Goal: Information Seeking & Learning: Learn about a topic

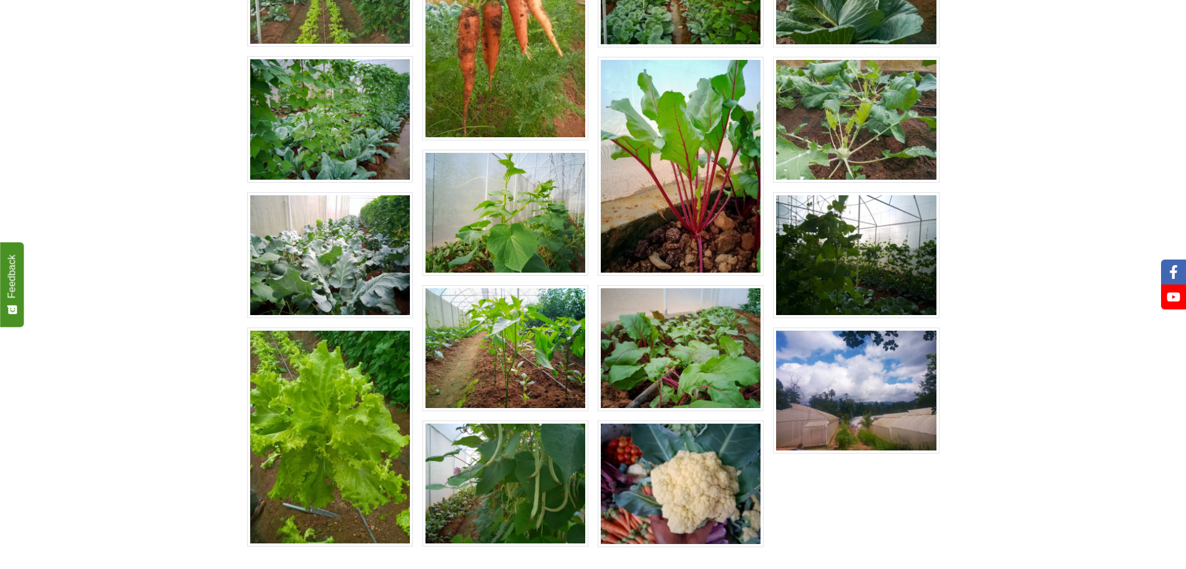
scroll to position [715, 0]
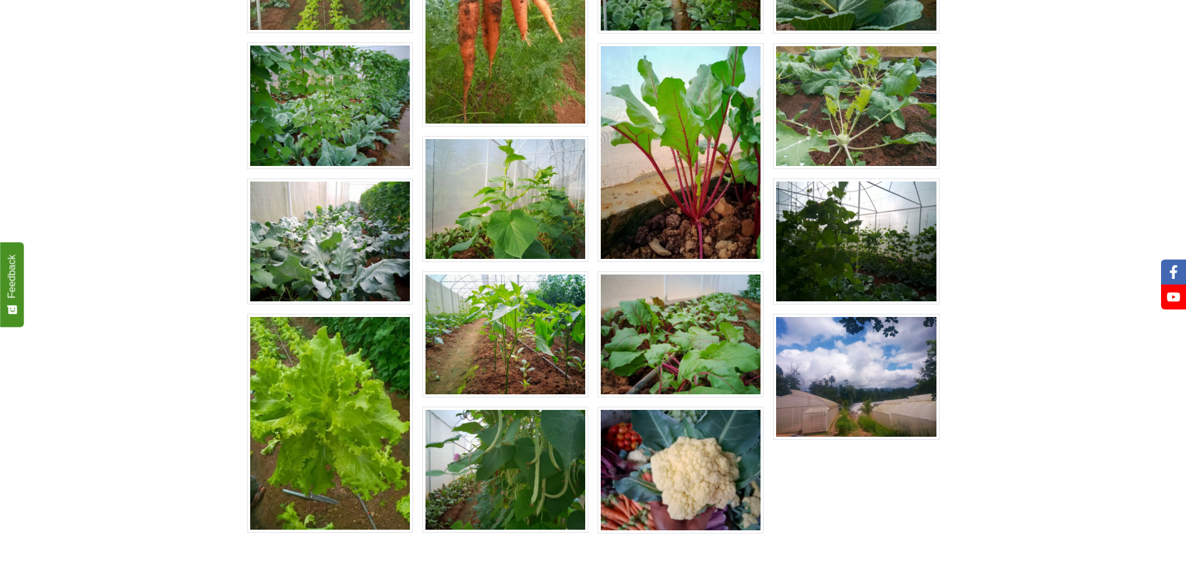
click at [891, 432] on div at bounding box center [851, 157] width 175 height 770
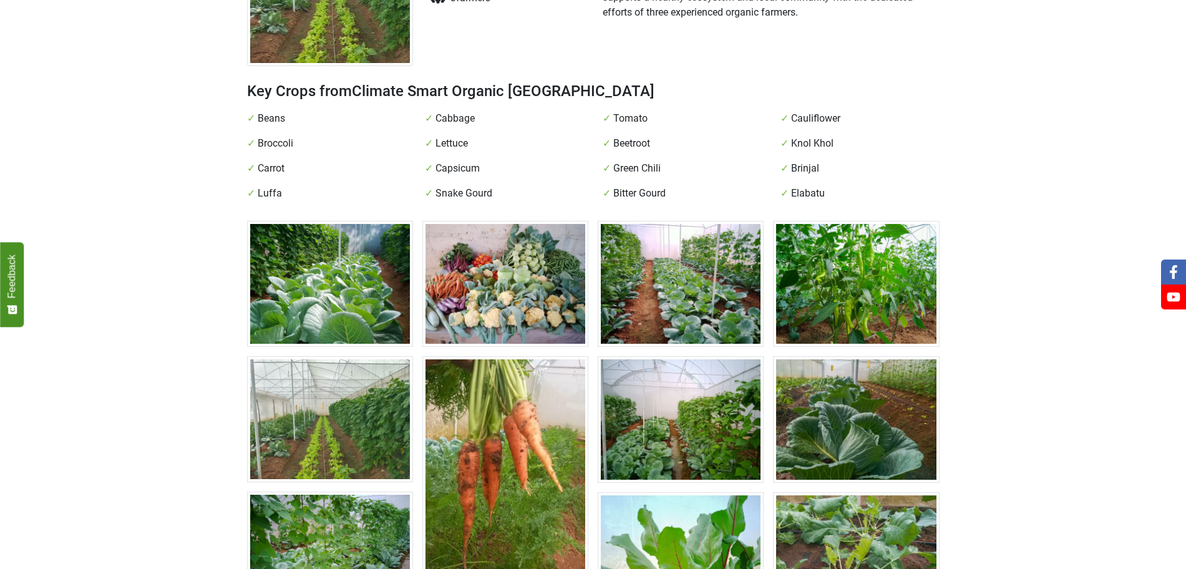
scroll to position [162, 0]
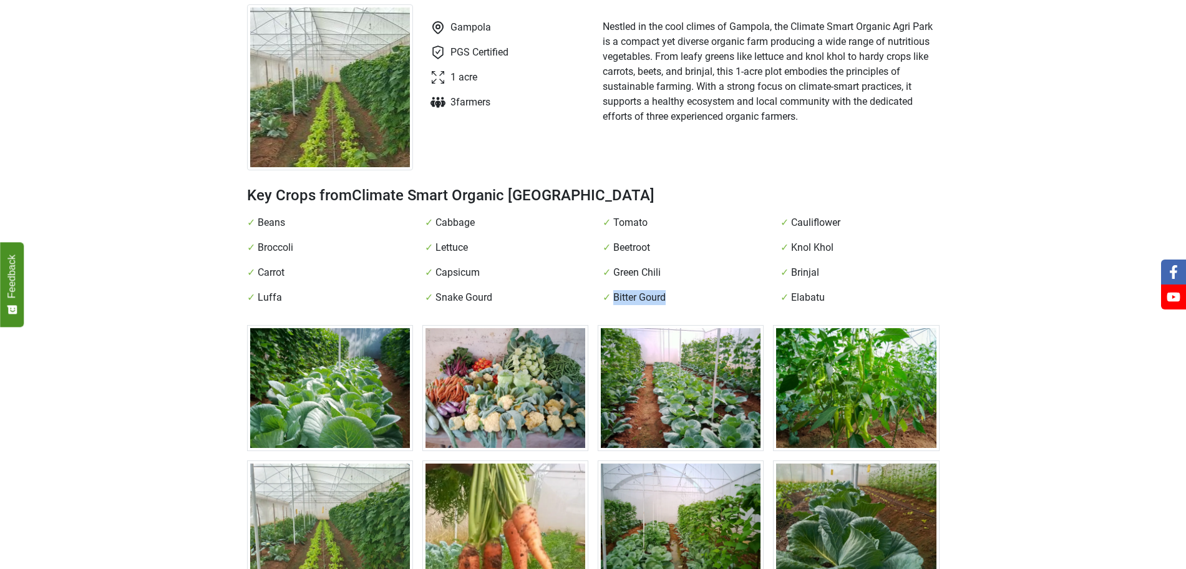
drag, startPoint x: 609, startPoint y: 243, endPoint x: 660, endPoint y: 247, distance: 50.7
click at [660, 290] on div "✓ Bitter Gourd" at bounding box center [682, 297] width 178 height 15
copy span "Bitter Gourd"
click at [265, 290] on span "Luffa" at bounding box center [270, 297] width 24 height 15
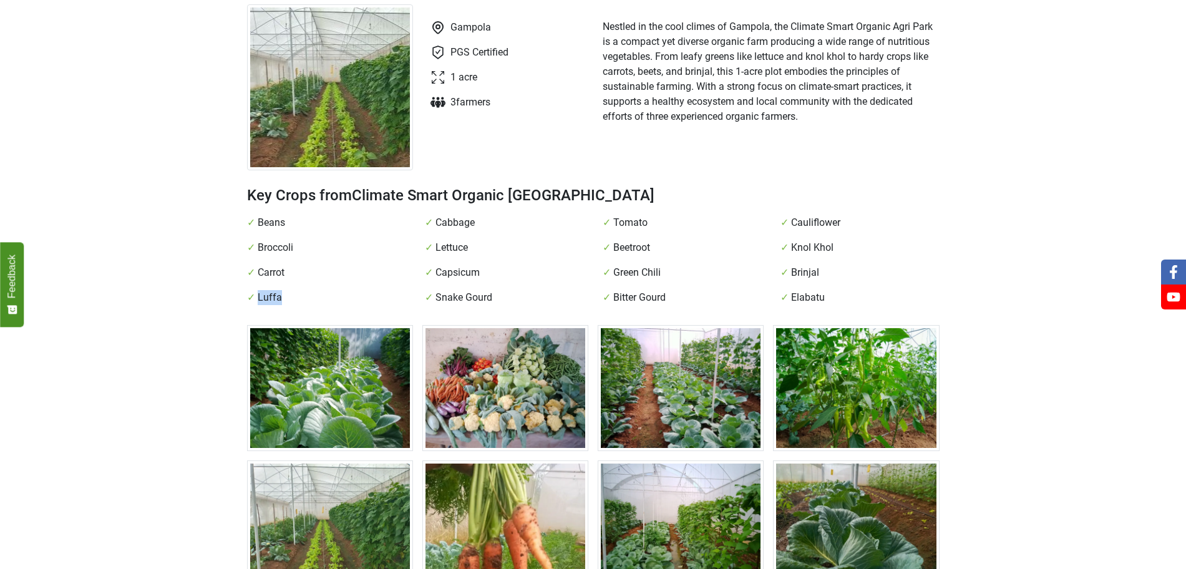
copy span "Luffa"
drag, startPoint x: 430, startPoint y: 246, endPoint x: 493, endPoint y: 246, distance: 63.6
click at [493, 290] on div "✓ Snake Gourd" at bounding box center [504, 297] width 178 height 15
copy div "✓ Snake Gourd"
click at [773, 185] on h2 "Key Crops from Climate Smart Organic [GEOGRAPHIC_DATA]" at bounding box center [593, 195] width 692 height 20
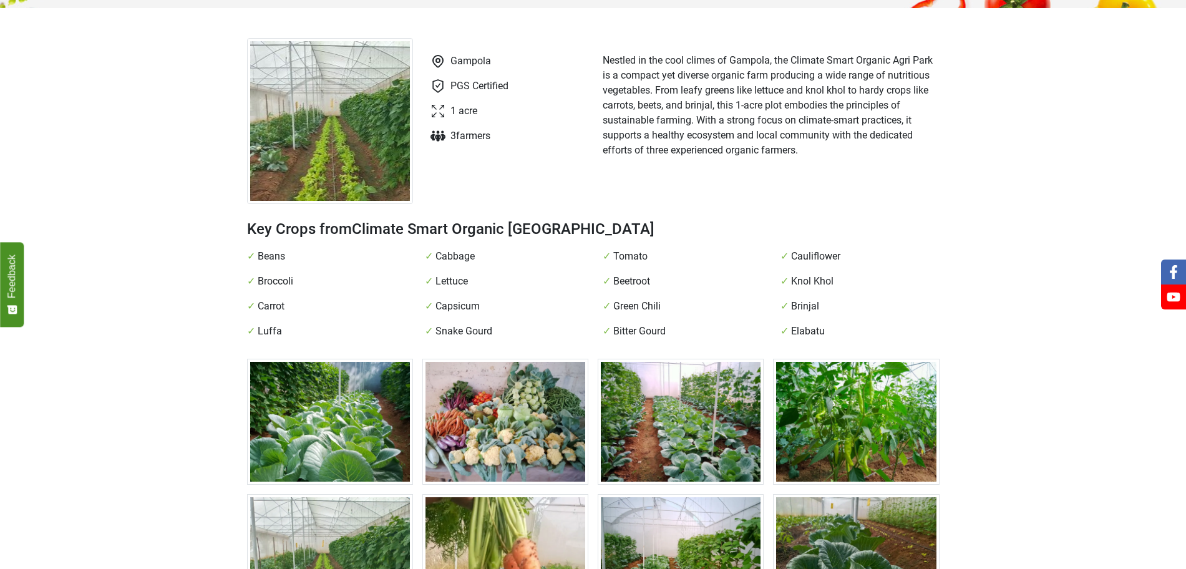
scroll to position [0, 0]
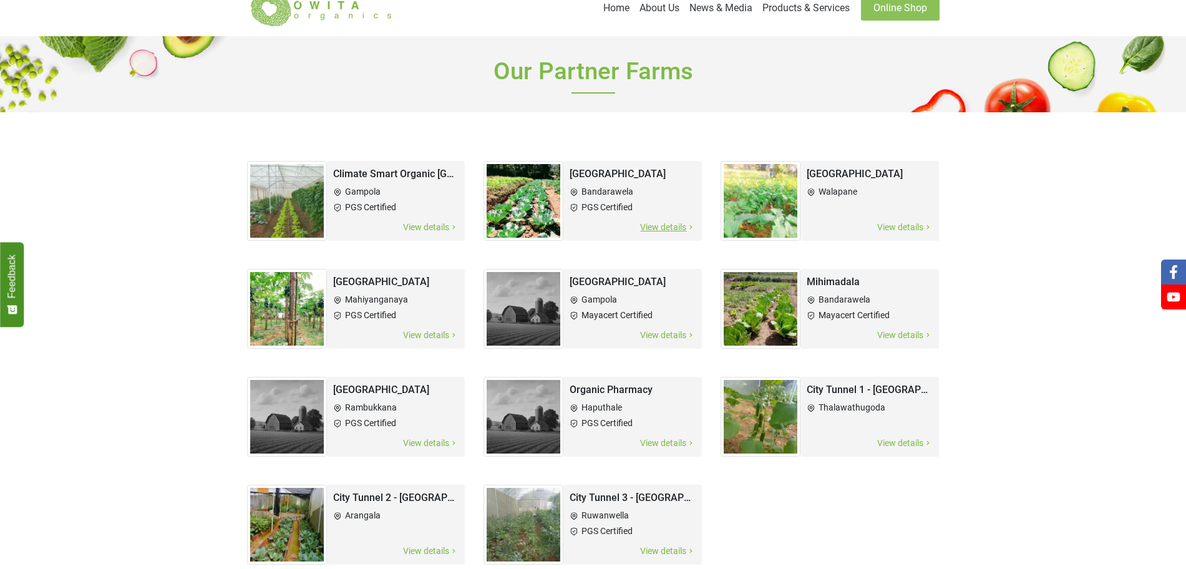
scroll to position [24, 0]
click at [586, 167] on h2 "[GEOGRAPHIC_DATA]" at bounding box center [633, 174] width 126 height 14
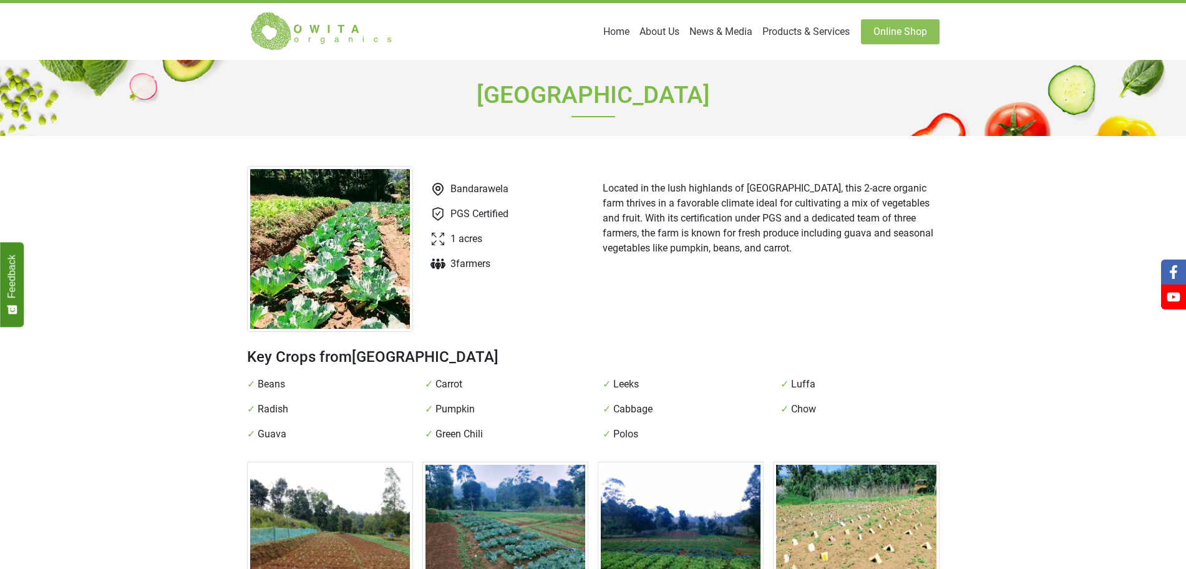
scroll to position [24, 0]
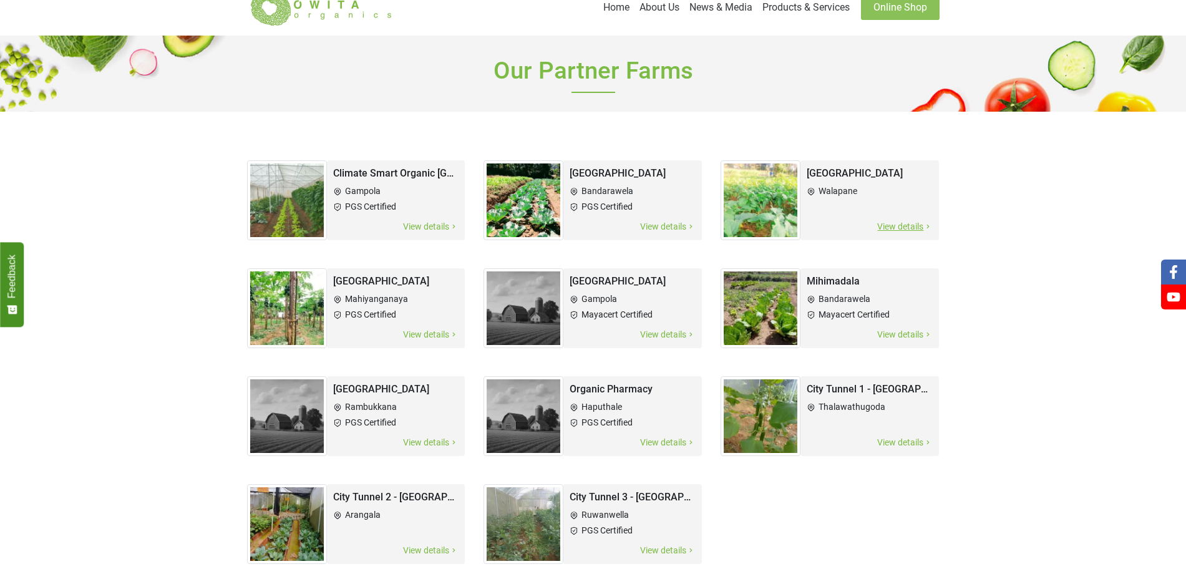
click at [813, 182] on ul "Walapane" at bounding box center [870, 191] width 126 height 18
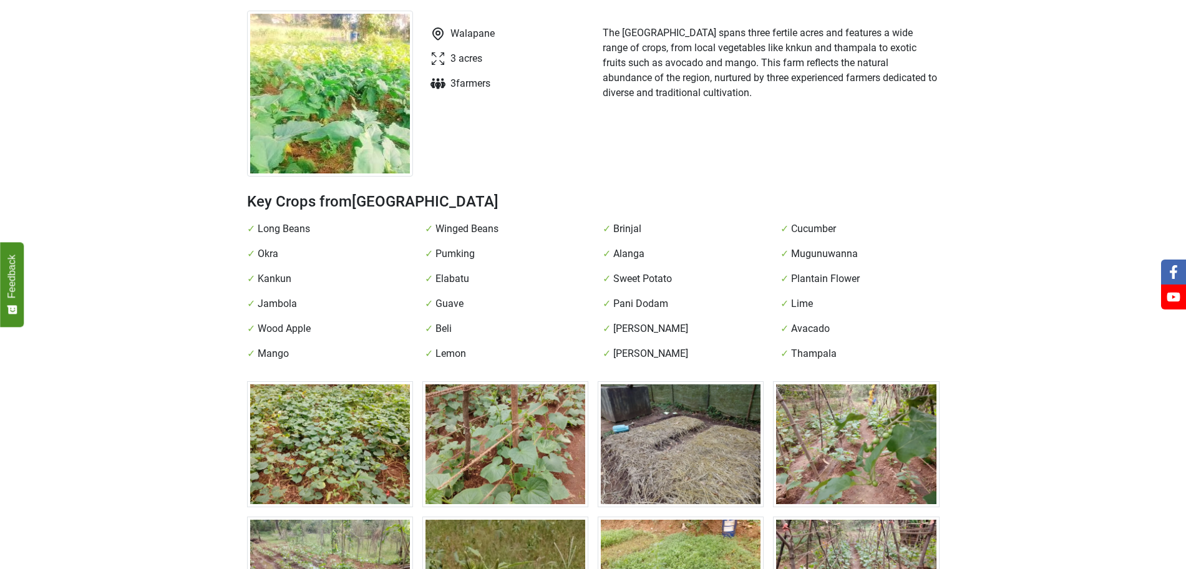
scroll to position [16, 0]
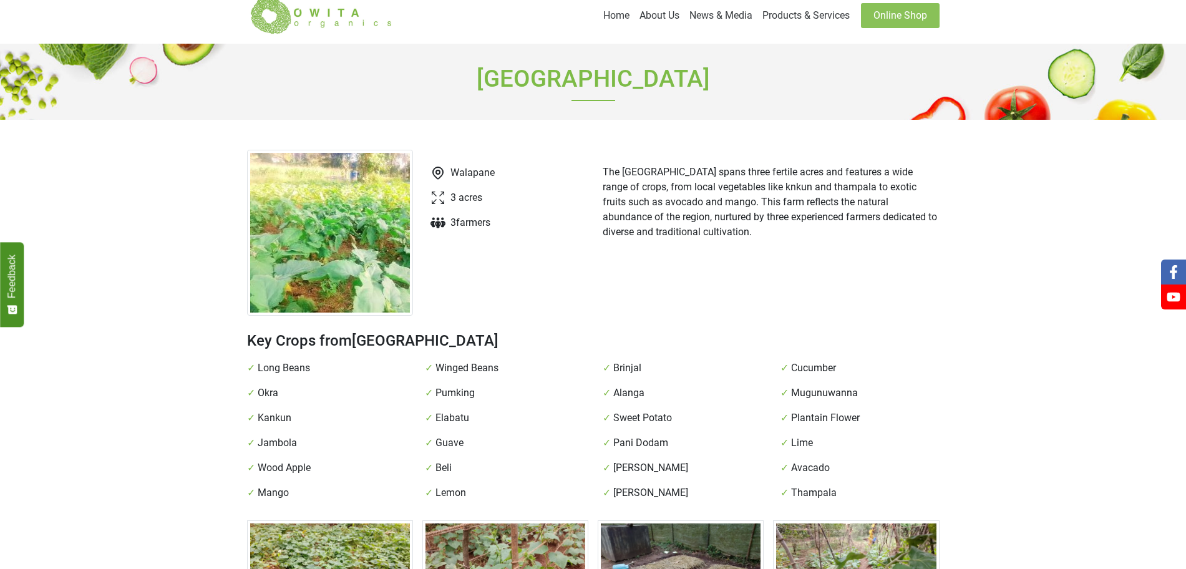
scroll to position [24, 0]
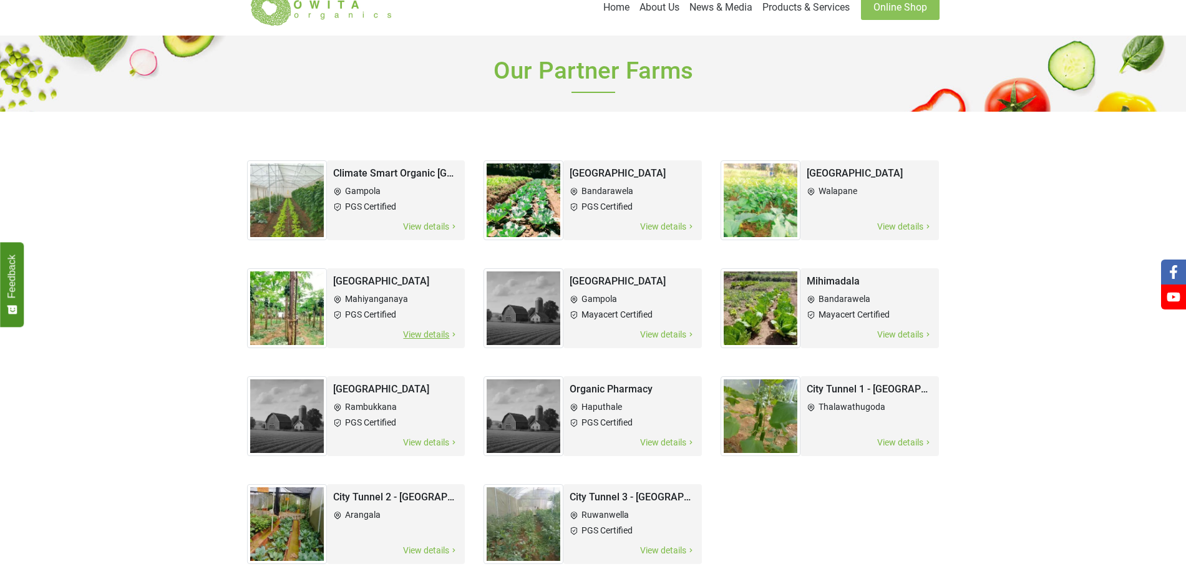
click at [427, 274] on h2 "[GEOGRAPHIC_DATA]" at bounding box center [396, 281] width 126 height 14
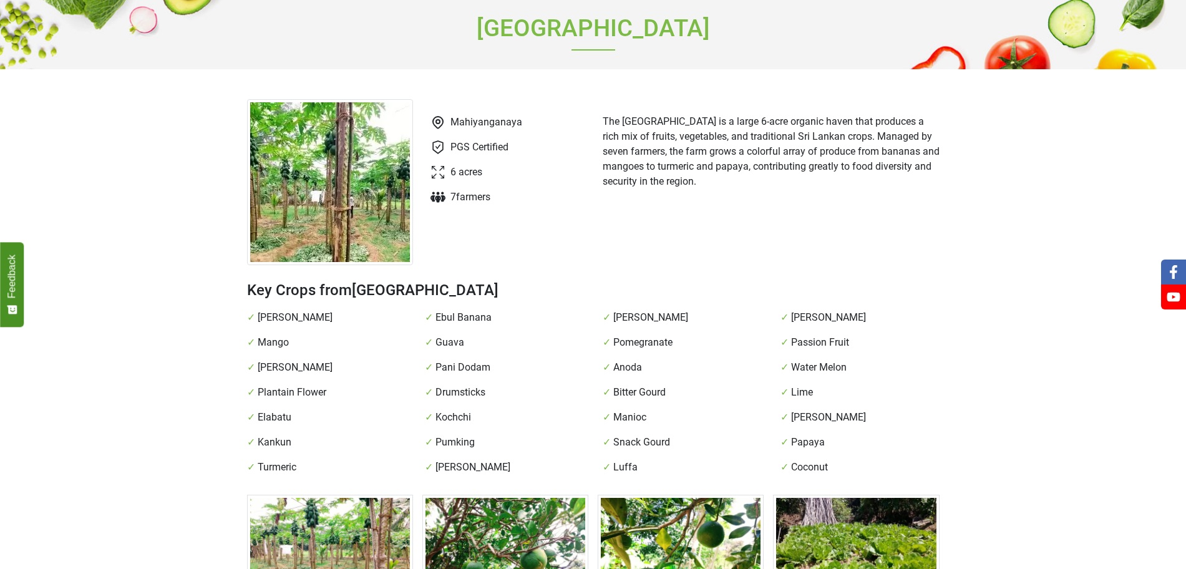
scroll to position [66, 0]
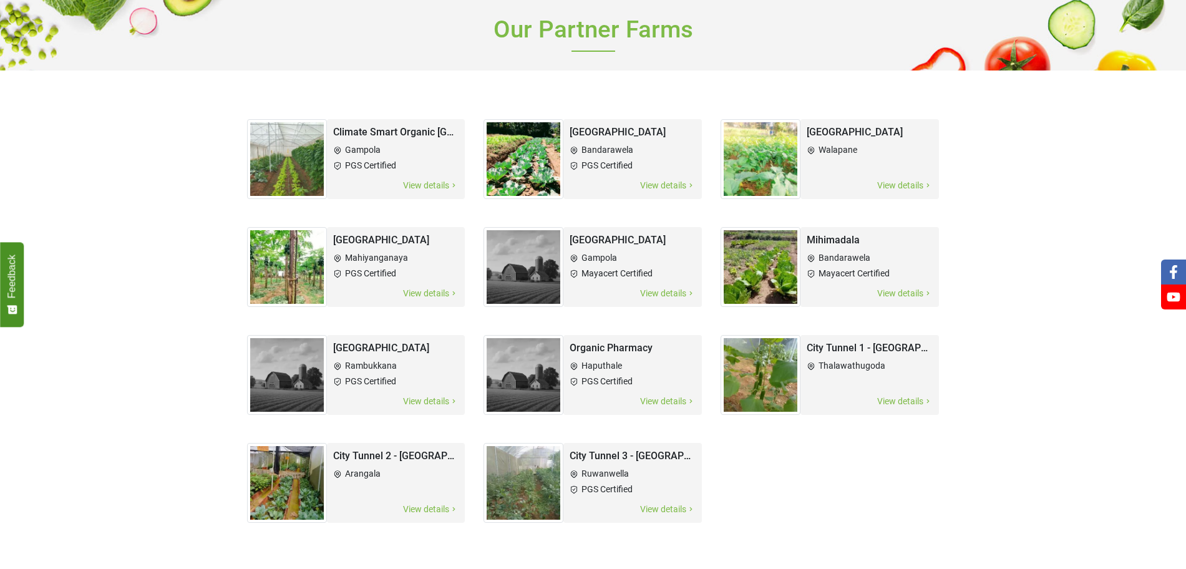
scroll to position [24, 0]
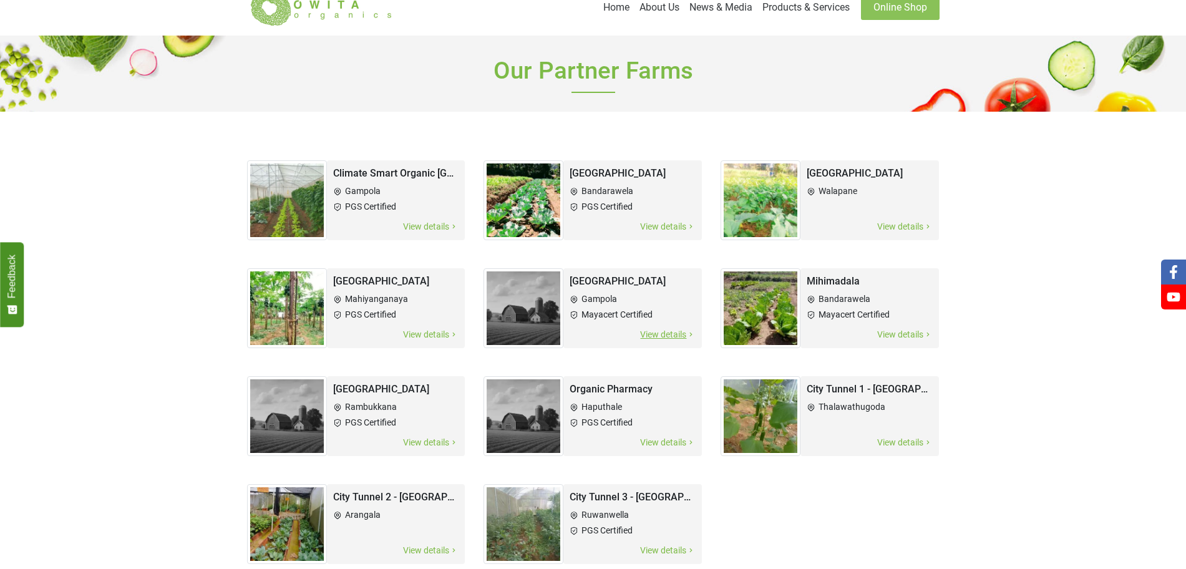
click at [597, 293] on li "Gampola" at bounding box center [633, 299] width 126 height 13
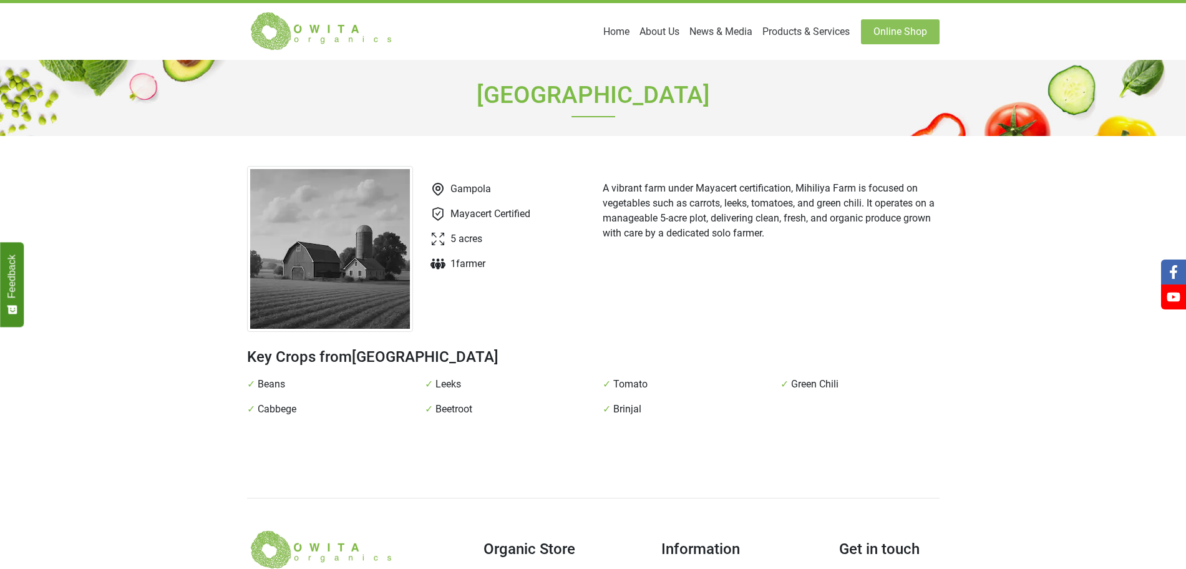
scroll to position [24, 0]
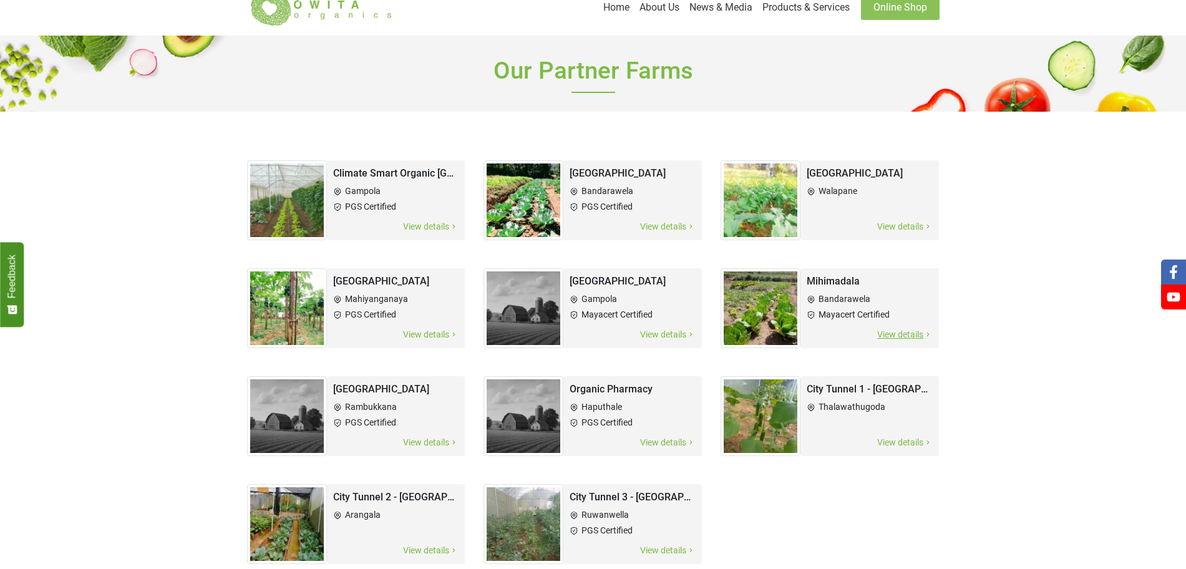
click at [839, 293] on li "Bandarawela" at bounding box center [870, 299] width 126 height 13
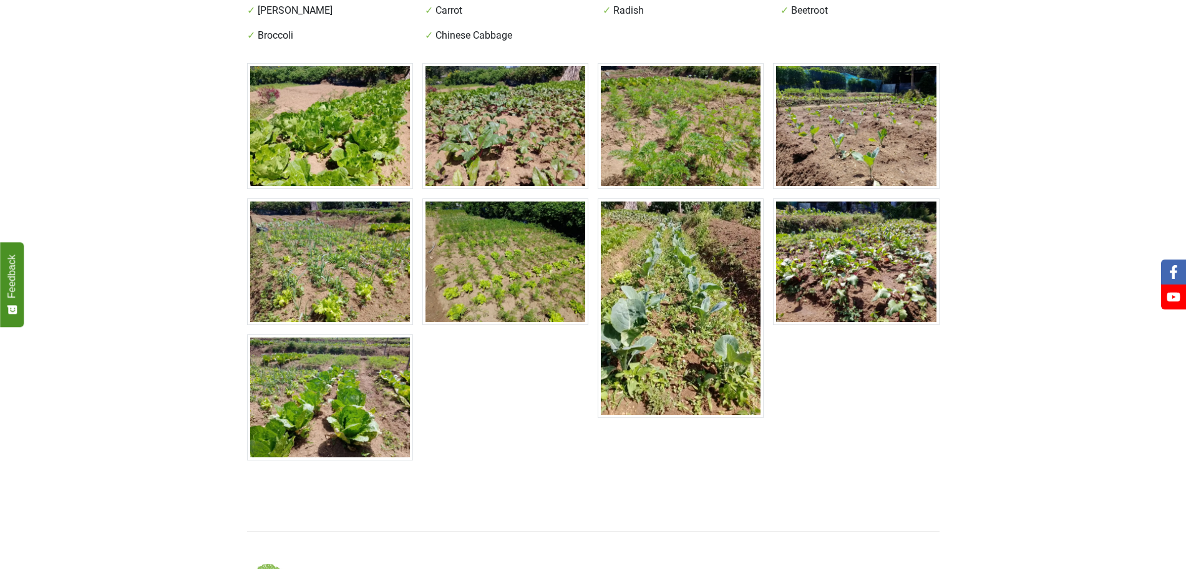
scroll to position [425, 0]
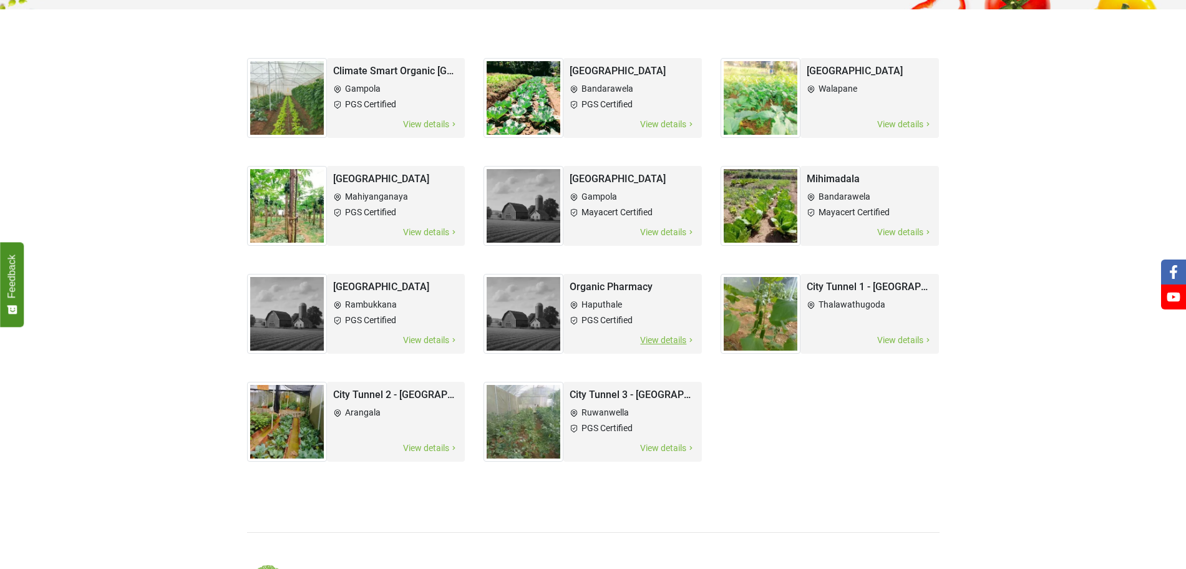
scroll to position [127, 0]
click at [830, 298] on li "Thalawathugoda" at bounding box center [870, 304] width 126 height 13
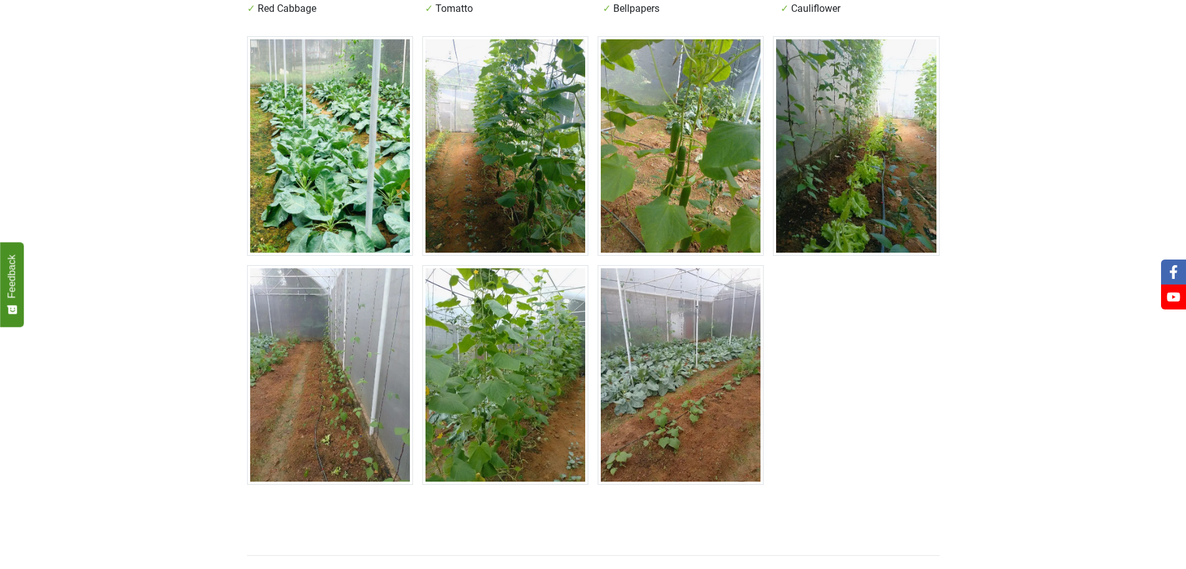
scroll to position [426, 0]
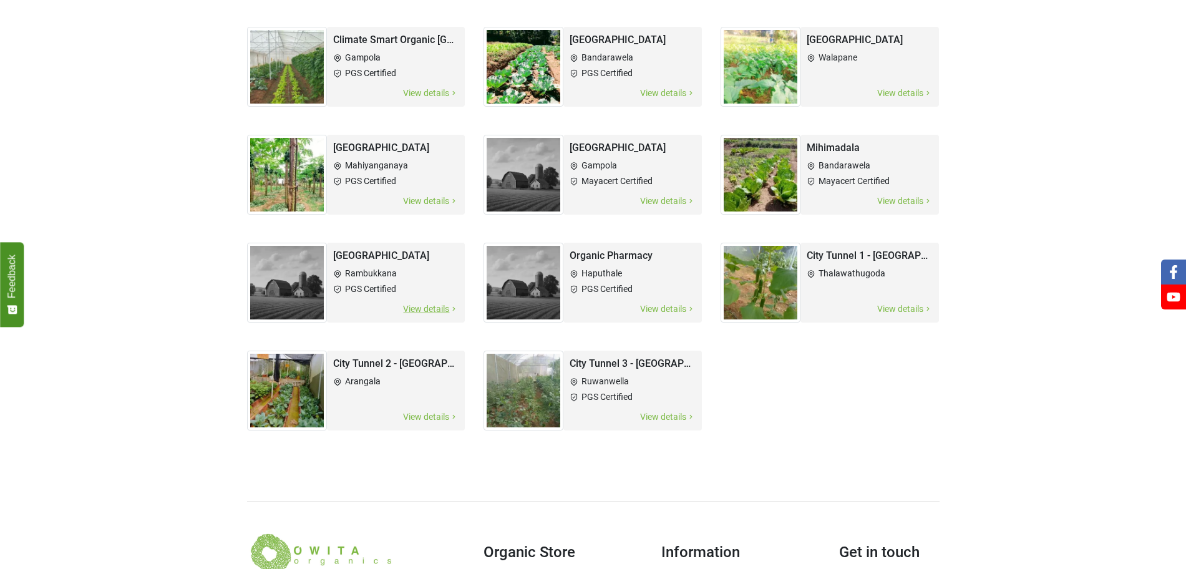
scroll to position [158, 0]
click at [334, 377] on icon at bounding box center [337, 381] width 9 height 9
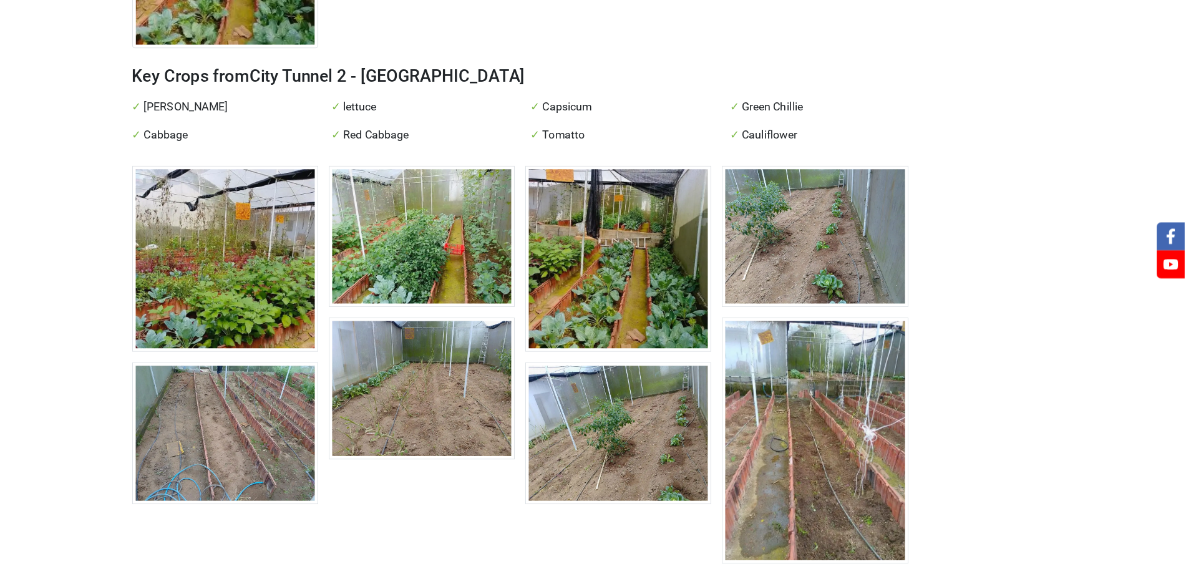
scroll to position [228, 0]
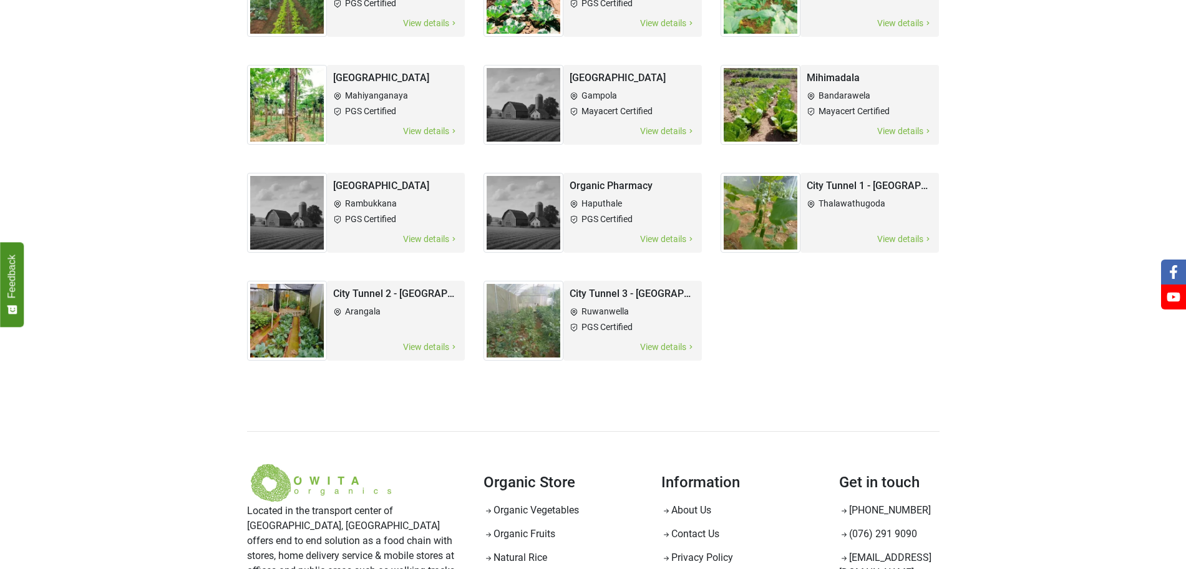
scroll to position [158, 0]
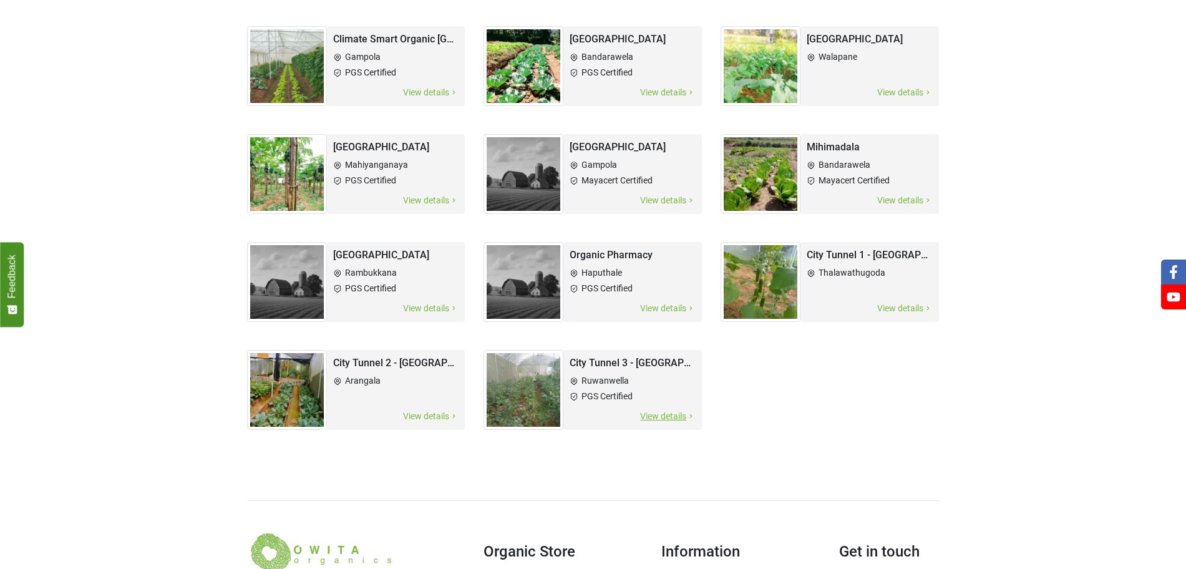
click at [601, 356] on h2 "City Tunnel 3 - [GEOGRAPHIC_DATA]" at bounding box center [633, 363] width 126 height 14
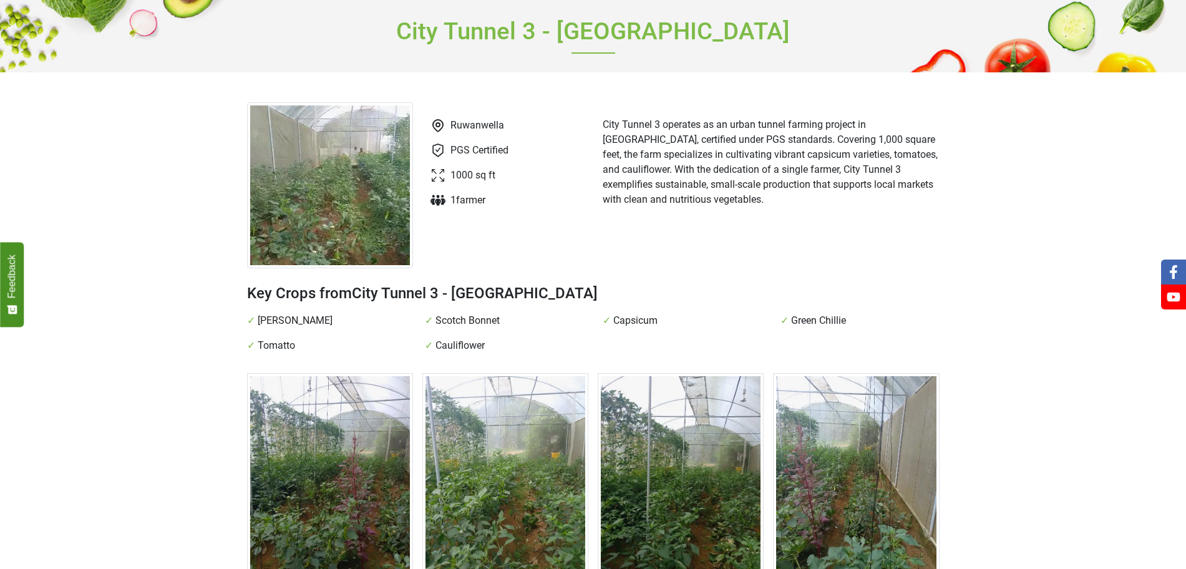
scroll to position [50, 0]
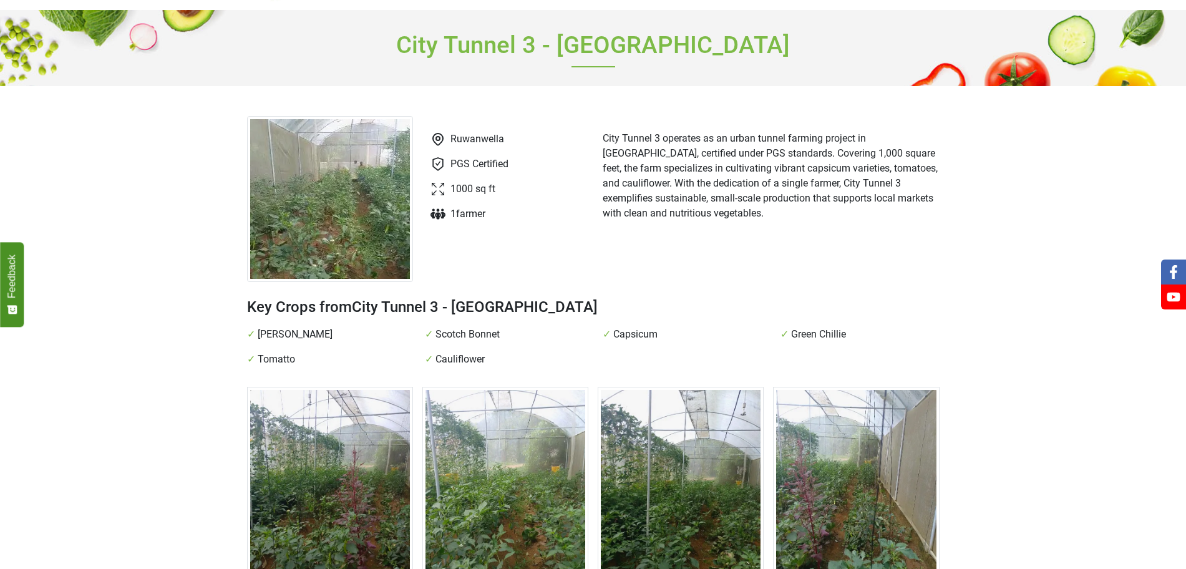
scroll to position [158, 0]
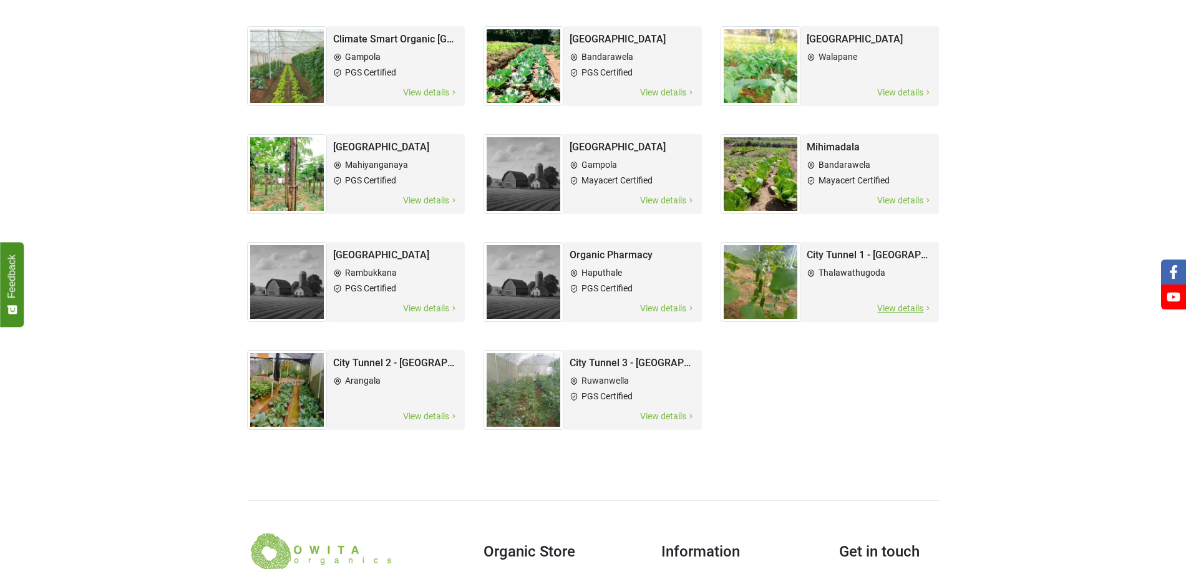
click at [796, 243] on img at bounding box center [761, 282] width 80 height 80
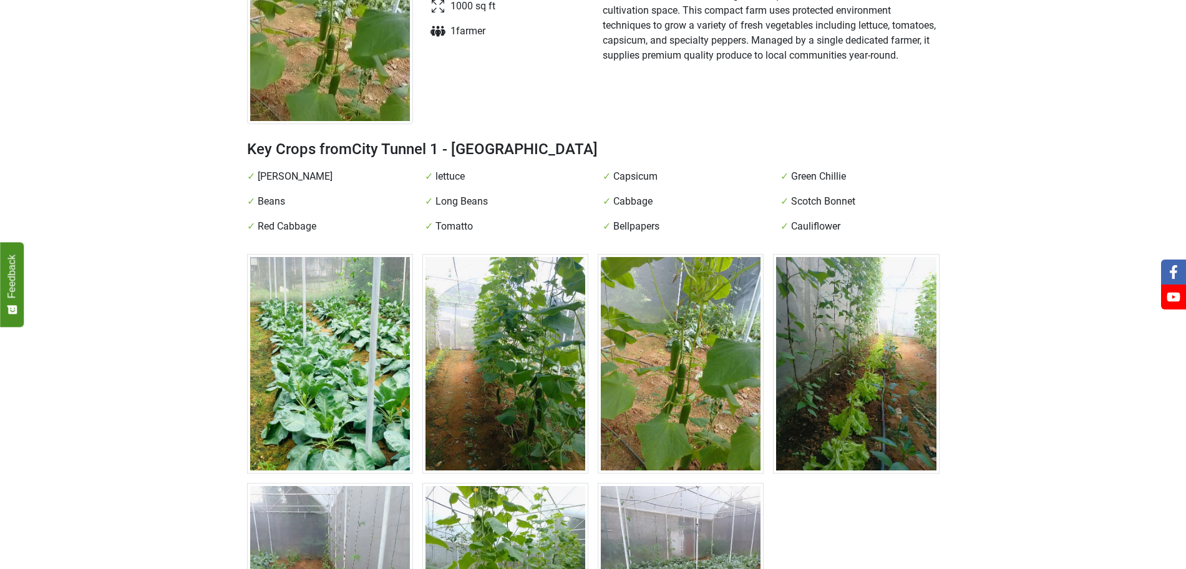
scroll to position [134, 0]
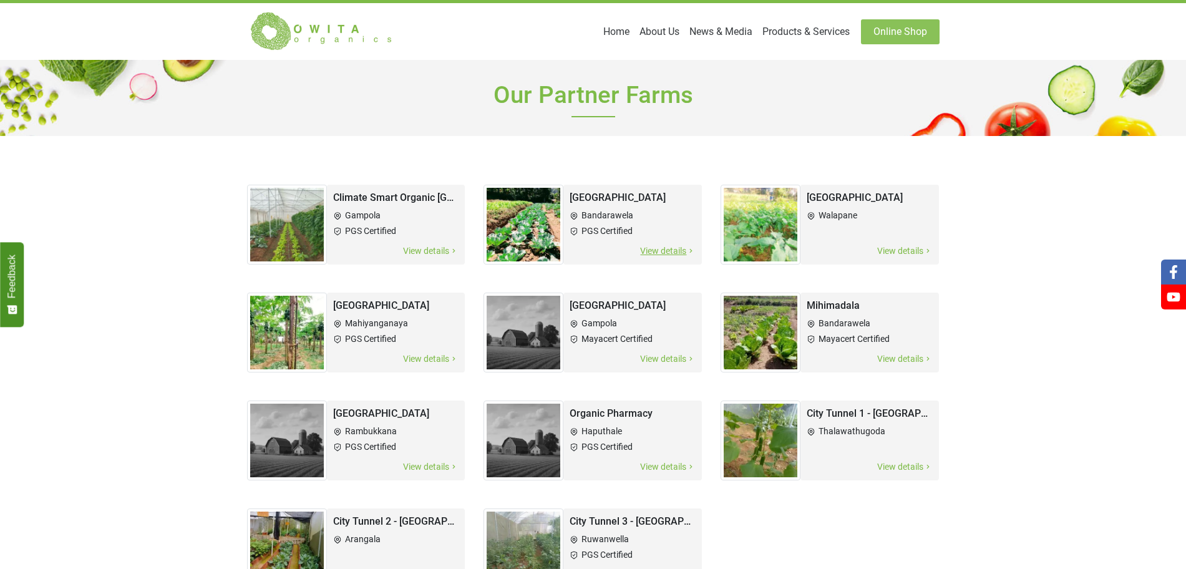
click at [593, 209] on li "Bandarawela" at bounding box center [633, 215] width 126 height 13
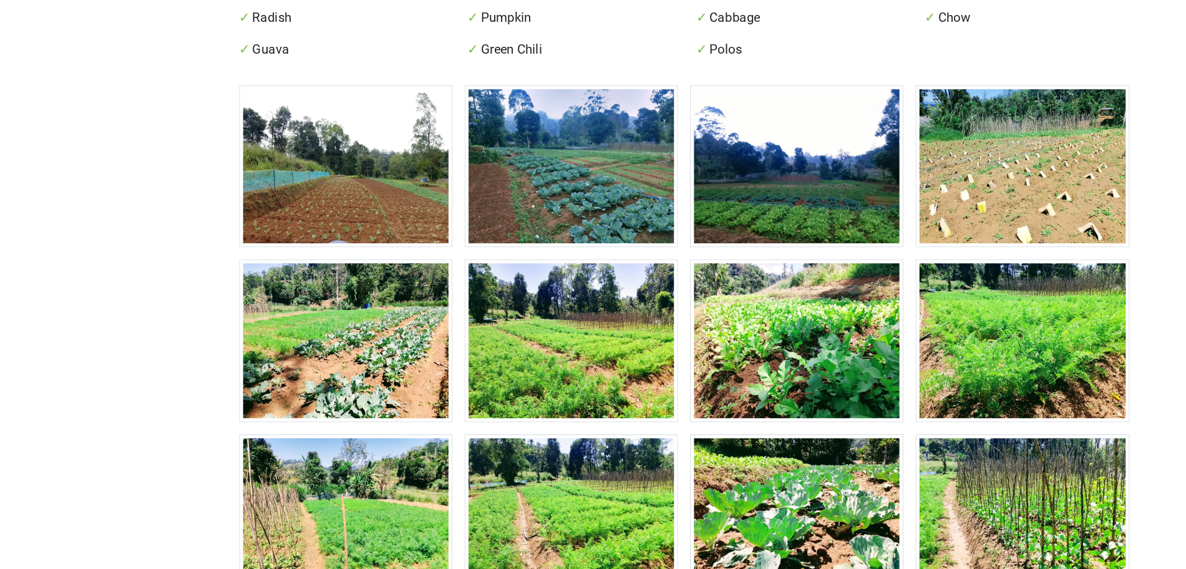
scroll to position [394, 0]
click at [815, 206] on img at bounding box center [856, 266] width 166 height 126
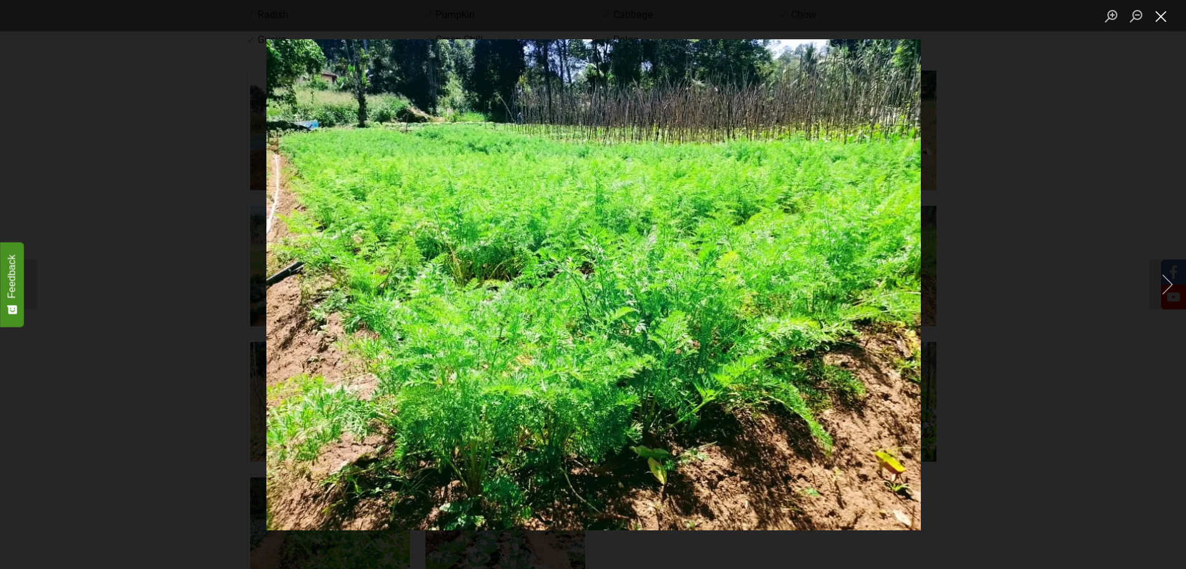
click at [1153, 7] on button "Close lightbox" at bounding box center [1160, 16] width 25 height 22
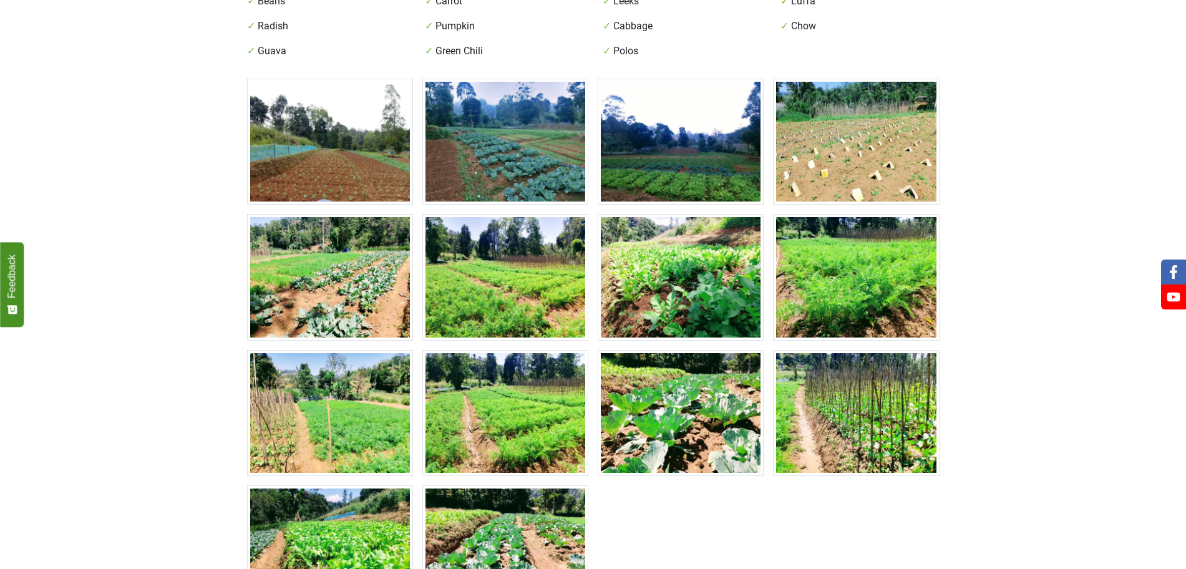
scroll to position [384, 0]
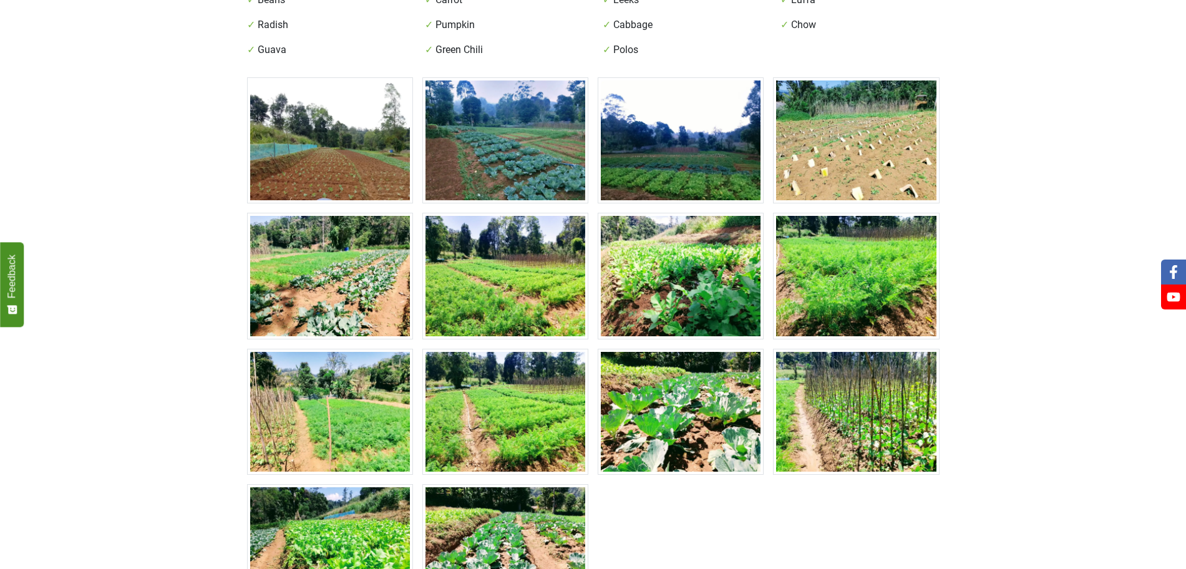
click at [745, 255] on img at bounding box center [681, 276] width 166 height 126
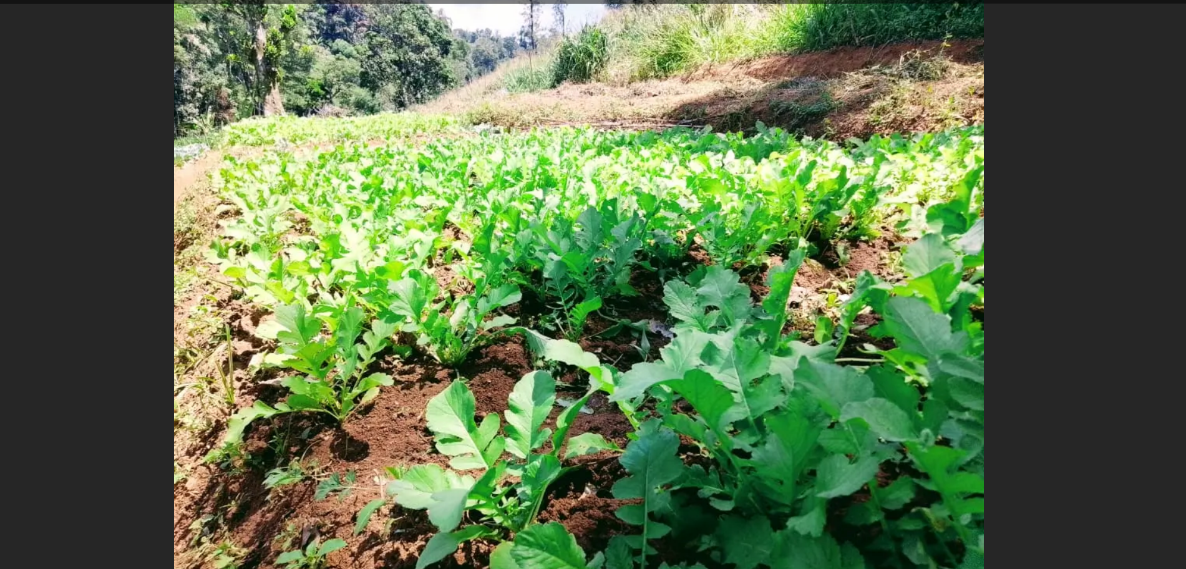
click at [1075, 75] on div "Lightbox" at bounding box center [593, 284] width 1186 height 569
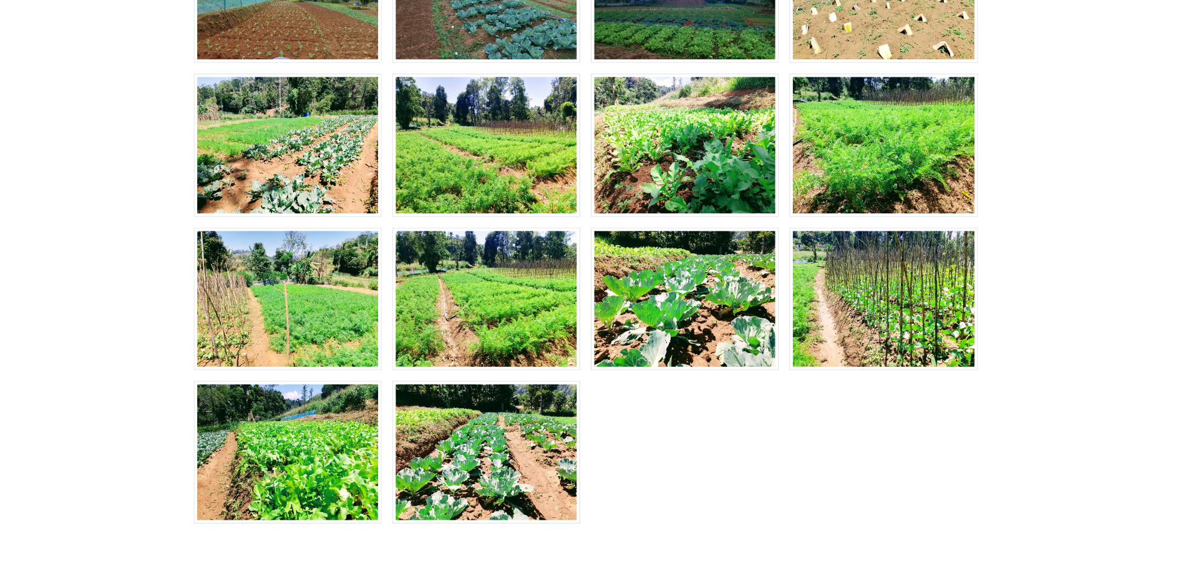
scroll to position [496, 0]
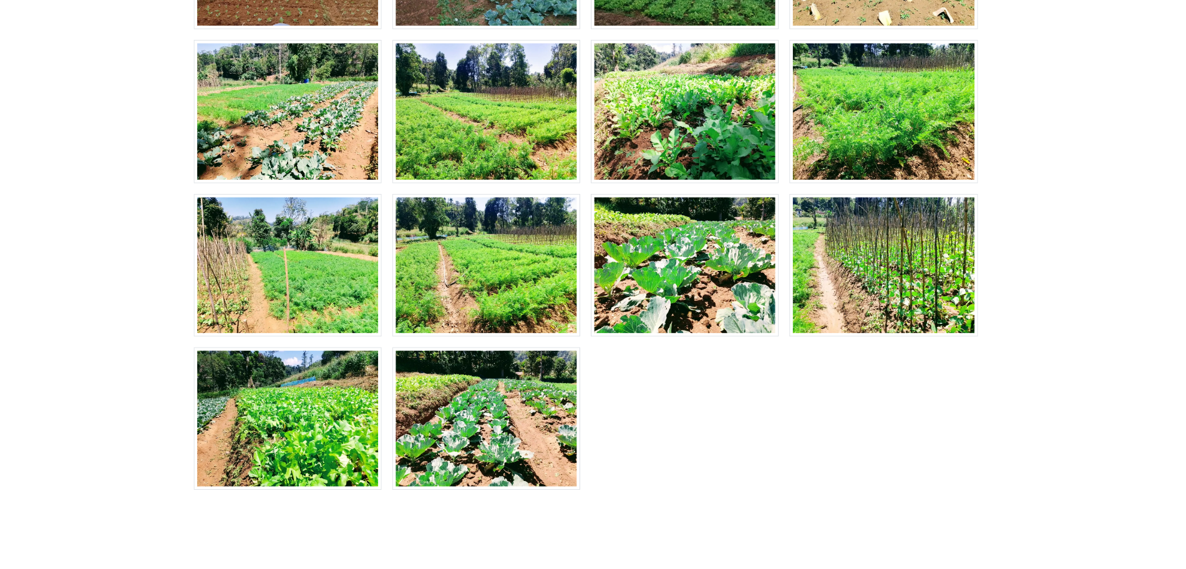
click at [475, 405] on img at bounding box center [505, 435] width 166 height 126
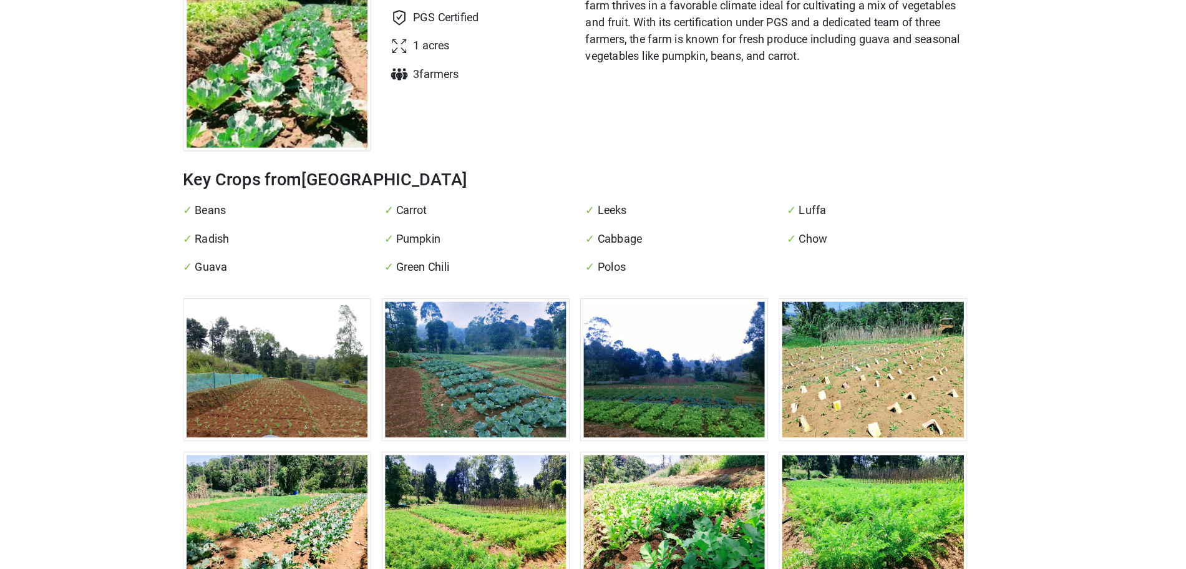
scroll to position [33, 0]
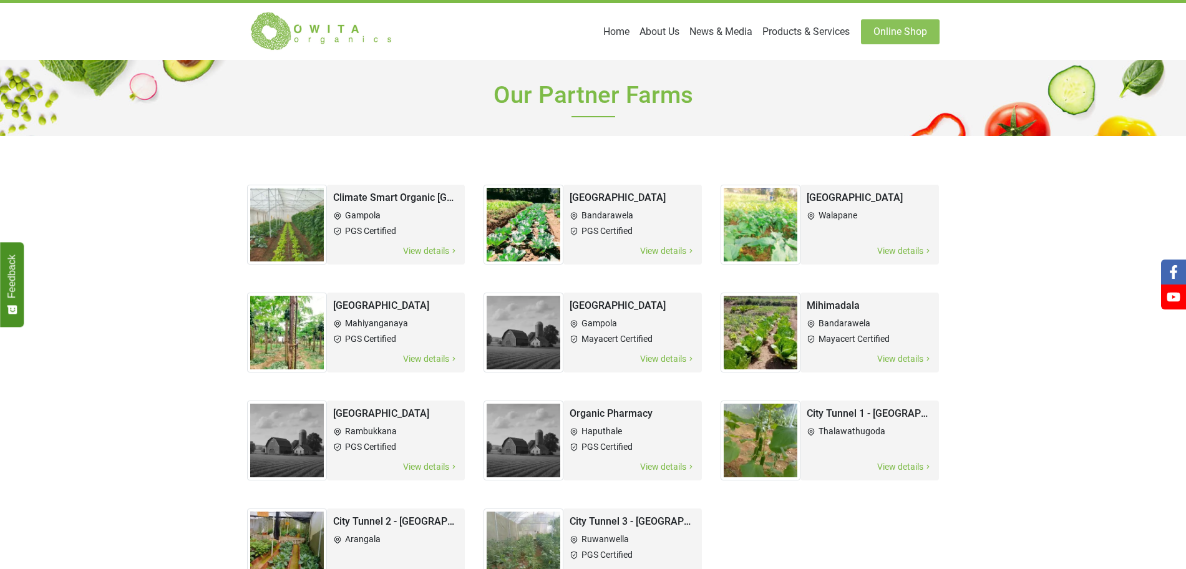
click at [874, 68] on h1 "Our Partner Farms" at bounding box center [593, 98] width 692 height 76
click at [600, 209] on li "Bandarawela" at bounding box center [633, 215] width 126 height 13
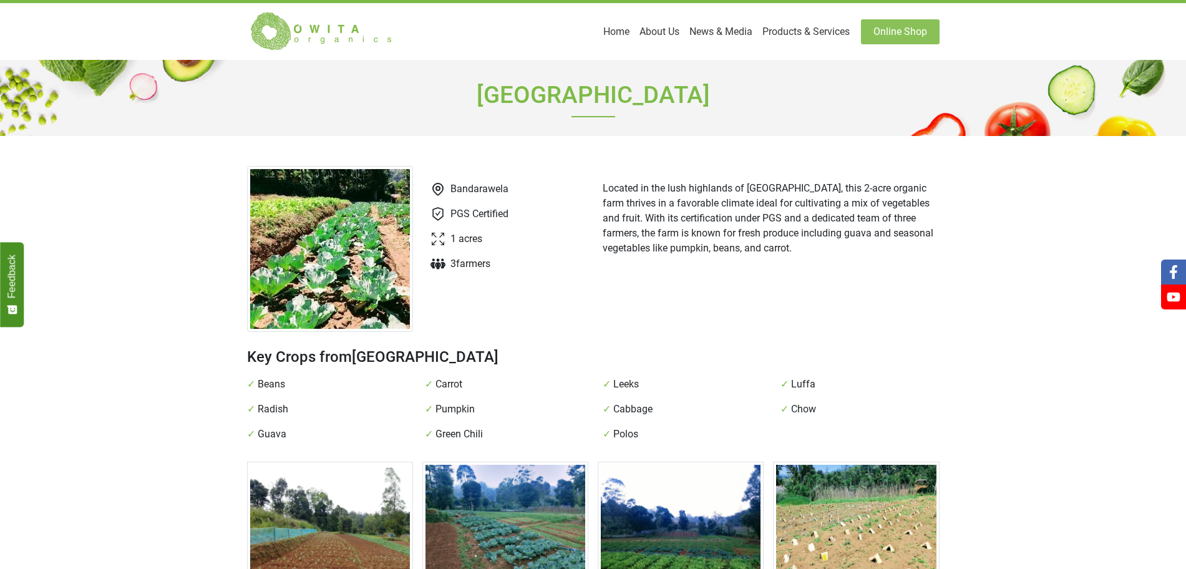
click at [265, 402] on span "Radish" at bounding box center [273, 409] width 31 height 15
copy span "Radish"
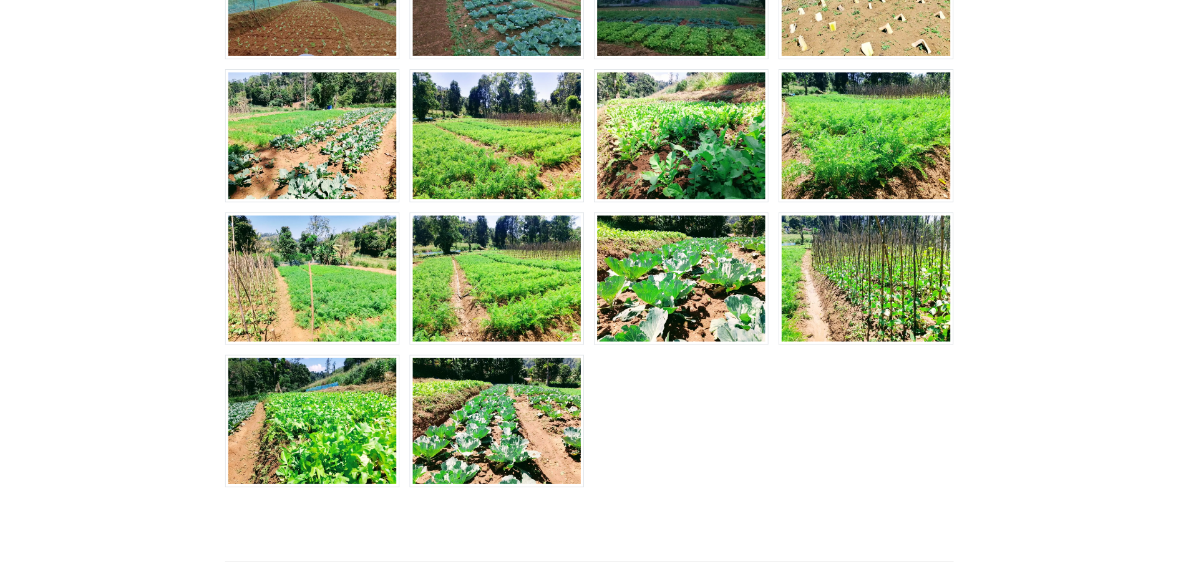
scroll to position [502, 0]
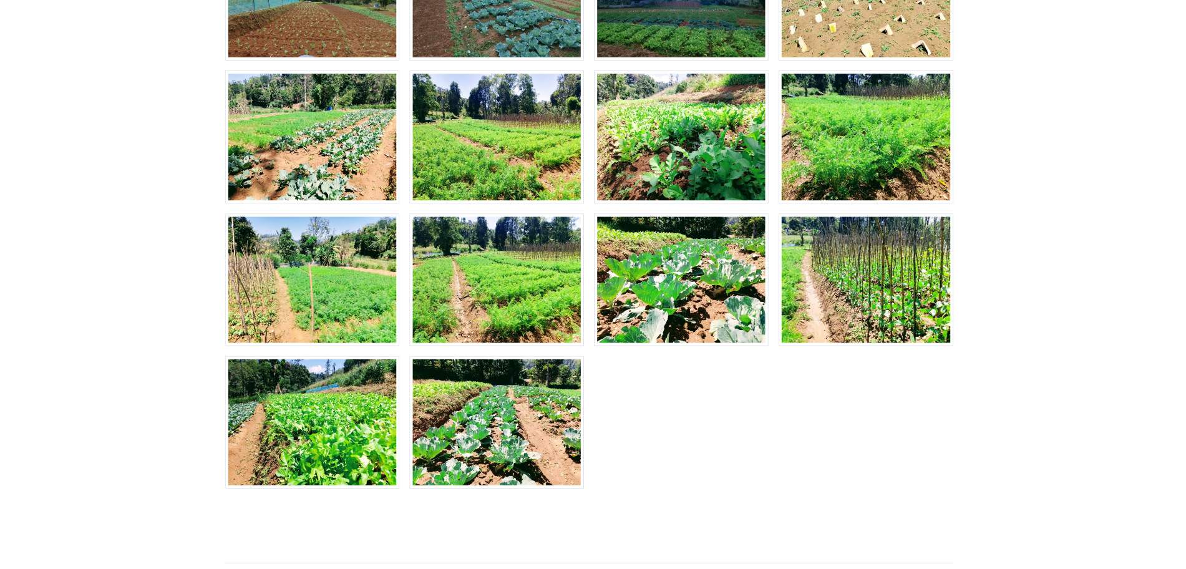
click at [840, 255] on img at bounding box center [856, 294] width 166 height 126
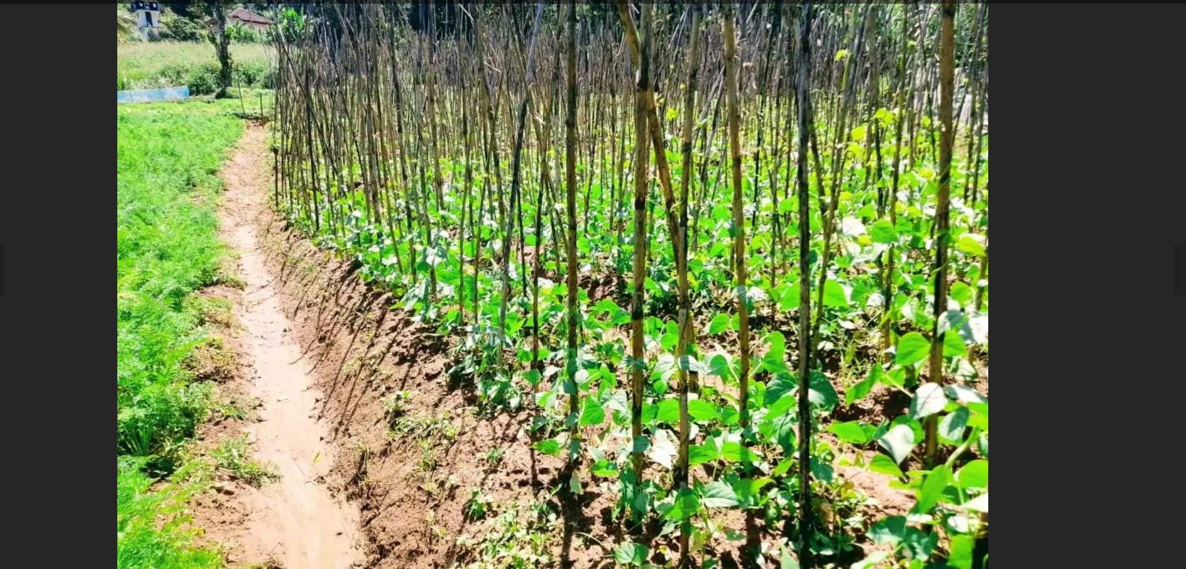
scroll to position [502, 0]
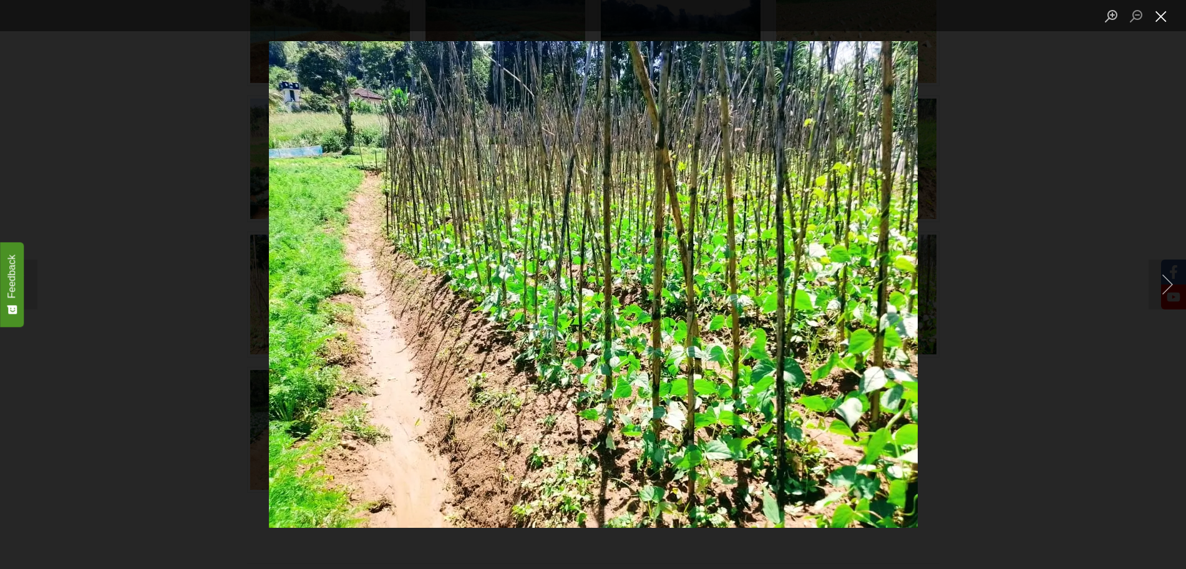
click at [1166, 19] on button "Close lightbox" at bounding box center [1160, 16] width 25 height 22
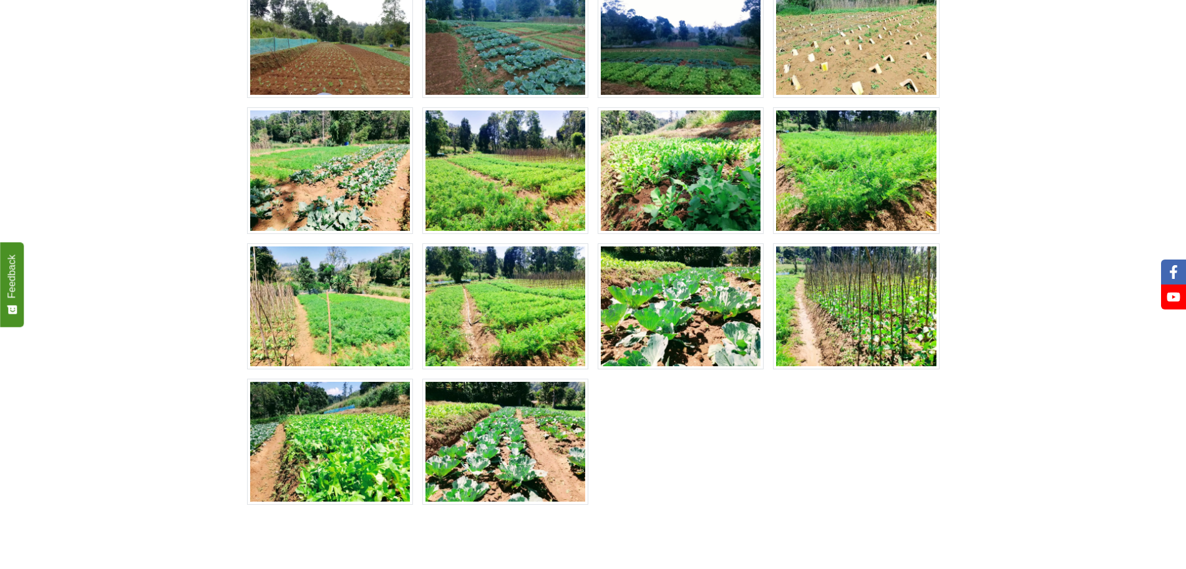
scroll to position [493, 0]
